Goal: Check status: Check status

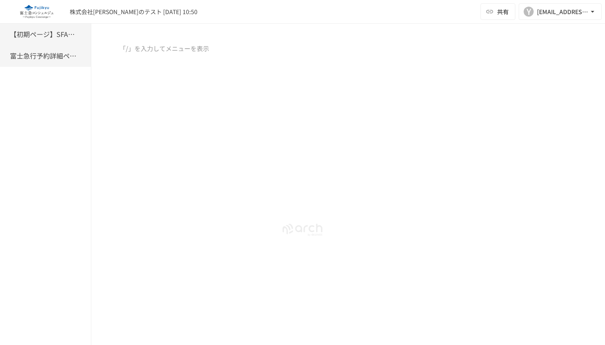
click at [37, 58] on h6 "富士急行予約詳細ページ" at bounding box center [43, 56] width 66 height 11
click at [174, 116] on div at bounding box center [348, 113] width 514 height 139
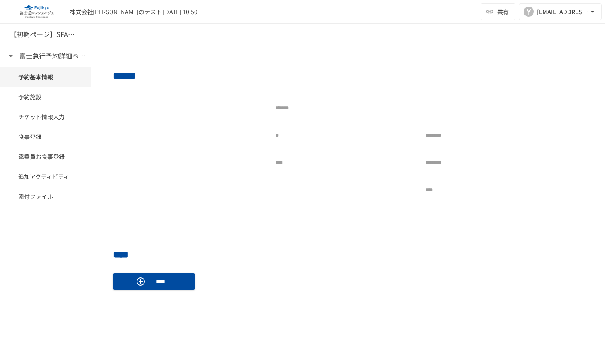
click at [62, 39] on h6 "【初期ページ】SFAの会社同期" at bounding box center [43, 34] width 66 height 11
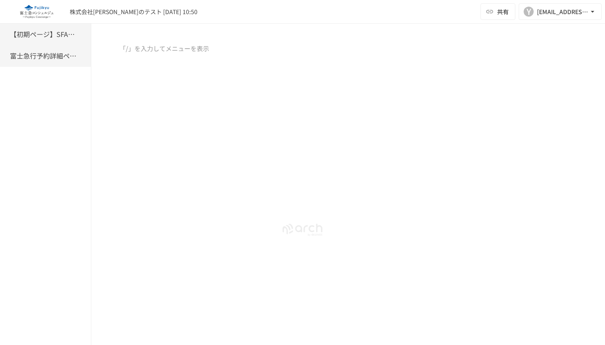
click at [57, 60] on h6 "富士急行予約詳細ページ" at bounding box center [43, 56] width 66 height 11
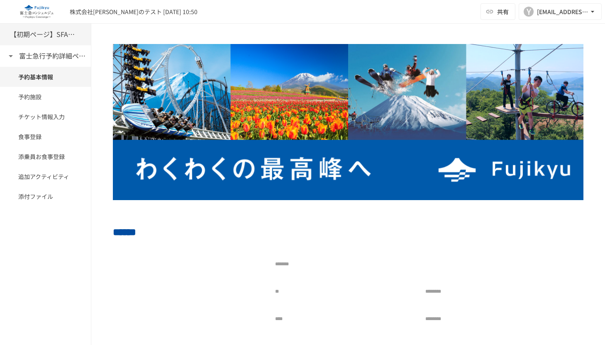
click at [54, 34] on h6 "【初期ページ】SFAの会社同期" at bounding box center [43, 34] width 66 height 11
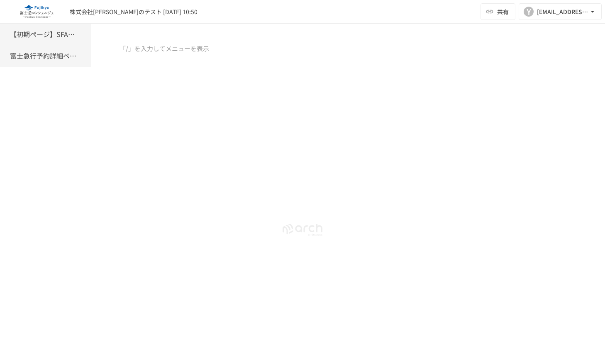
click at [69, 61] on h6 "富士急行予約詳細ページ" at bounding box center [43, 56] width 66 height 11
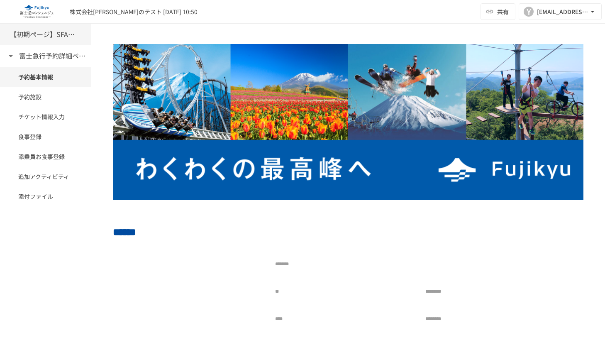
click at [59, 37] on h6 "【初期ページ】SFAの会社同期" at bounding box center [43, 34] width 66 height 11
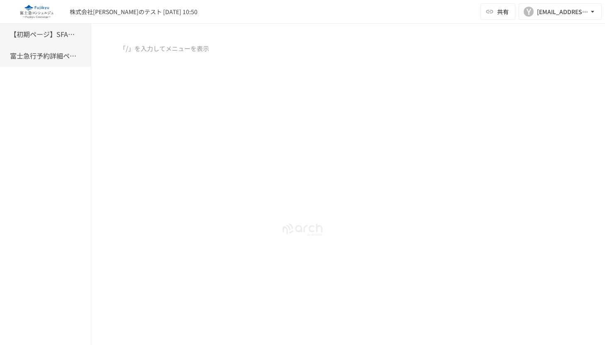
click at [47, 63] on div "富士急行予約詳細ページ" at bounding box center [45, 56] width 91 height 22
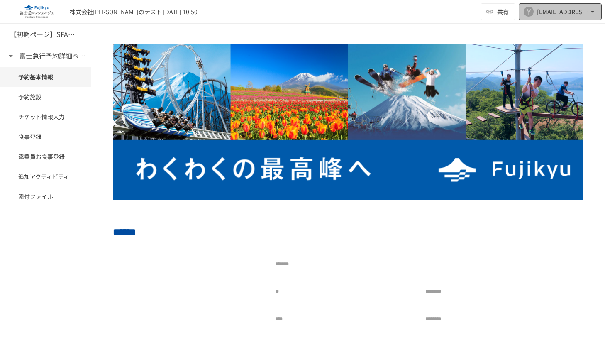
click at [573, 10] on div "[EMAIL_ADDRESS][DOMAIN_NAME]" at bounding box center [562, 12] width 51 height 10
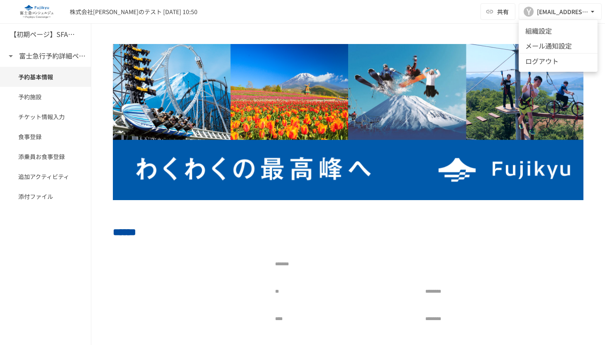
click at [409, 16] on div at bounding box center [302, 172] width 605 height 345
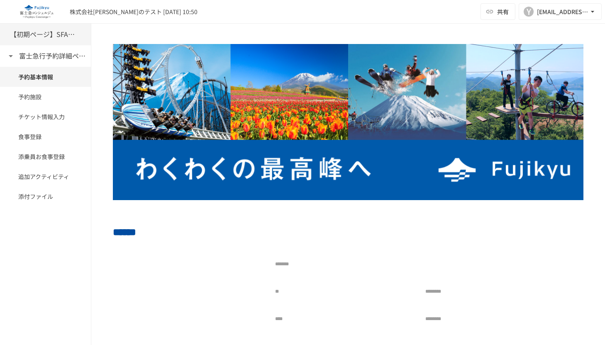
click at [39, 34] on h6 "【初期ページ】SFAの会社同期" at bounding box center [43, 34] width 66 height 11
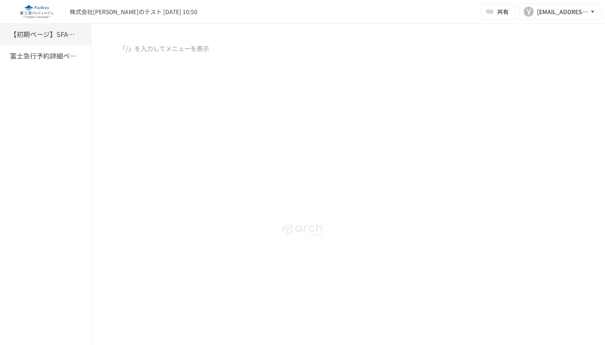
click at [325, 9] on div "株式会社[PERSON_NAME]のテスト [DATE] 10:50 共有 Y [EMAIL_ADDRESS][DOMAIN_NAME]" at bounding box center [302, 12] width 605 height 24
click at [323, 77] on div at bounding box center [348, 113] width 514 height 139
drag, startPoint x: 382, startPoint y: 13, endPoint x: 164, endPoint y: 10, distance: 217.6
click at [382, 14] on div "株式会社[PERSON_NAME]のテスト [DATE] 10:50 共有 Y [EMAIL_ADDRESS][DOMAIN_NAME]" at bounding box center [302, 12] width 605 height 24
click at [354, 89] on div at bounding box center [348, 113] width 514 height 139
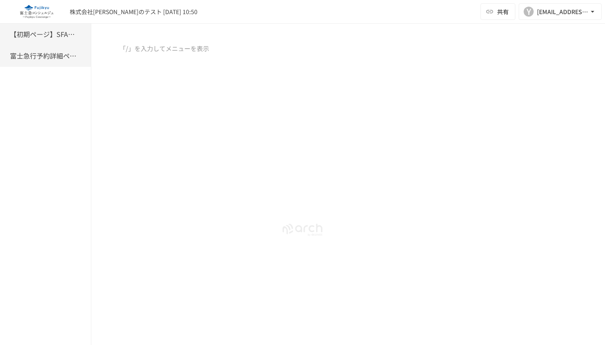
drag, startPoint x: 58, startPoint y: 53, endPoint x: 69, endPoint y: 59, distance: 12.3
click at [58, 53] on h6 "富士急行予約詳細ページ" at bounding box center [43, 56] width 66 height 11
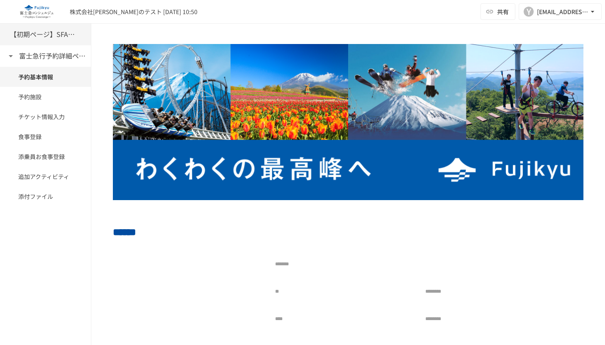
click at [42, 41] on div "【初期ページ】SFAの会社同期" at bounding box center [45, 35] width 91 height 22
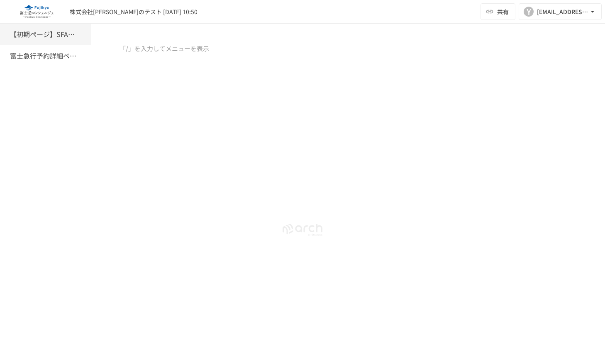
click at [210, 198] on div at bounding box center [302, 231] width 605 height 98
click at [165, 116] on div at bounding box center [348, 113] width 514 height 139
click at [51, 54] on h6 "富士急行予約詳細ページ" at bounding box center [43, 56] width 66 height 11
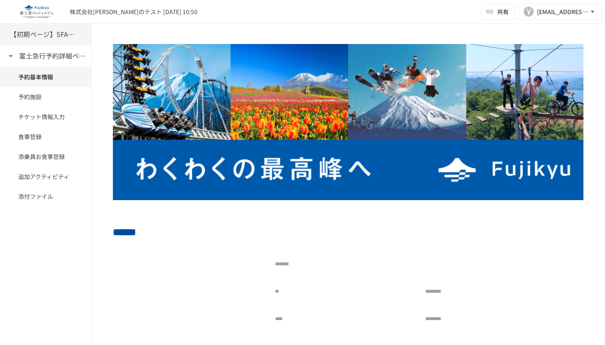
click at [62, 29] on h6 "【初期ページ】SFAの会社同期" at bounding box center [43, 34] width 66 height 11
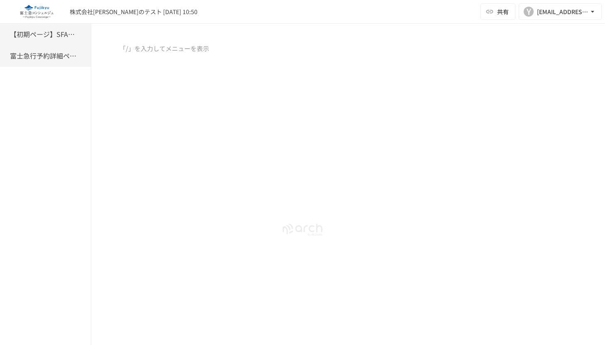
click at [31, 51] on h6 "富士急行予約詳細ページ" at bounding box center [43, 56] width 66 height 11
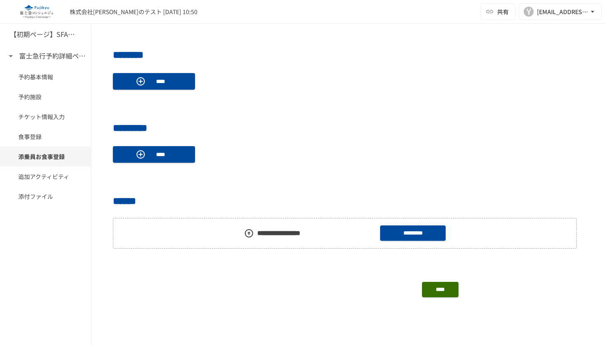
scroll to position [718, 0]
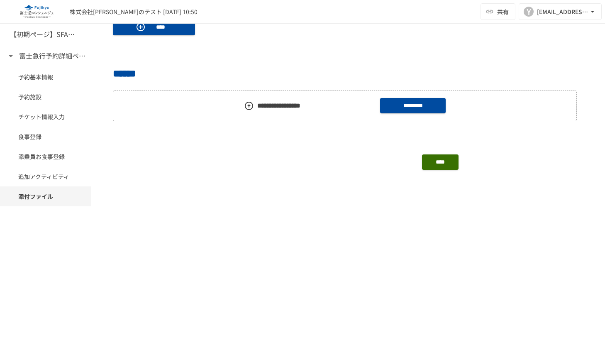
click at [294, 65] on h2 "******" at bounding box center [348, 73] width 471 height 17
click at [444, 165] on button "****" at bounding box center [440, 161] width 37 height 15
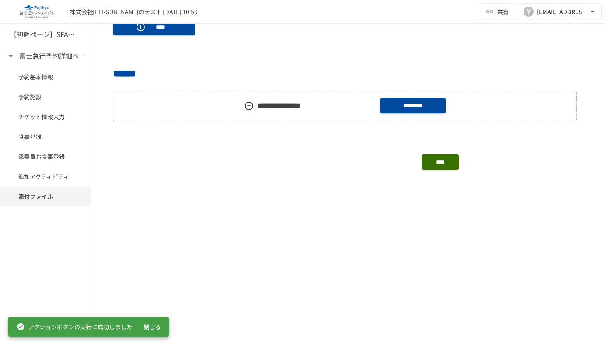
click at [195, 228] on p at bounding box center [348, 223] width 471 height 11
click at [181, 237] on p at bounding box center [348, 238] width 471 height 11
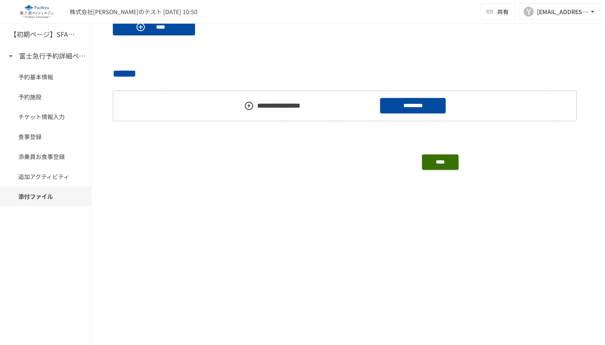
click at [195, 243] on p at bounding box center [348, 238] width 471 height 11
